Goal: Find specific page/section: Find specific page/section

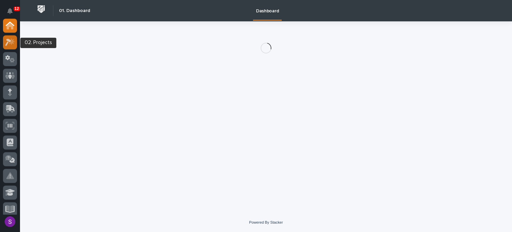
click at [4, 40] on div at bounding box center [10, 42] width 14 height 14
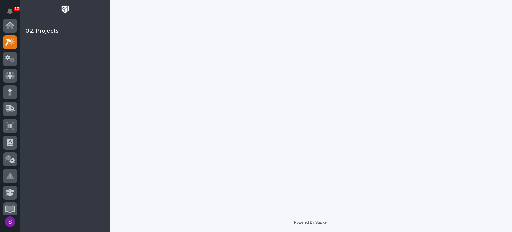
scroll to position [17, 0]
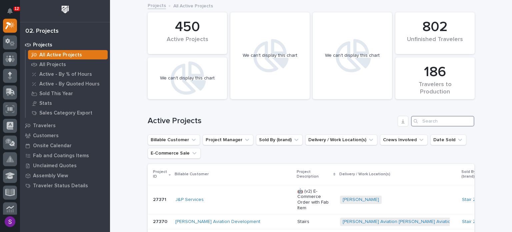
click at [426, 124] on input "Search" at bounding box center [442, 121] width 63 height 11
paste input "26727"
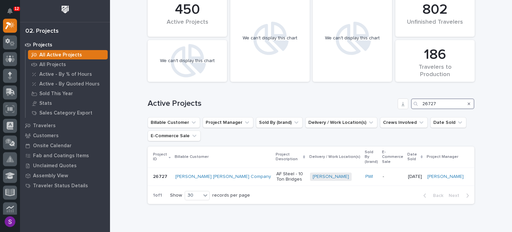
scroll to position [33, 0]
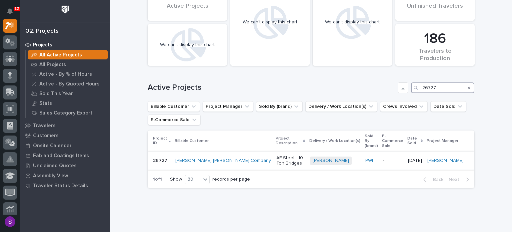
type input "26727"
click at [283, 161] on td "AF Steel - 10 Ton Bridges" at bounding box center [290, 160] width 33 height 18
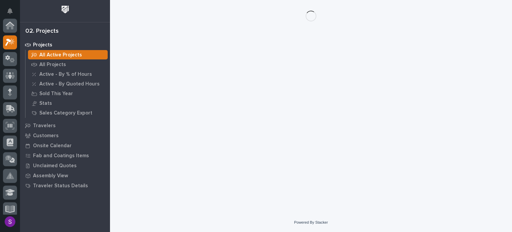
scroll to position [17, 0]
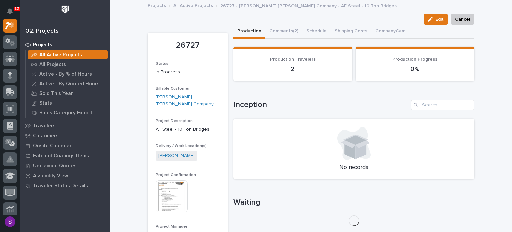
click at [171, 185] on img at bounding box center [172, 196] width 32 height 32
